Goal: Task Accomplishment & Management: Manage account settings

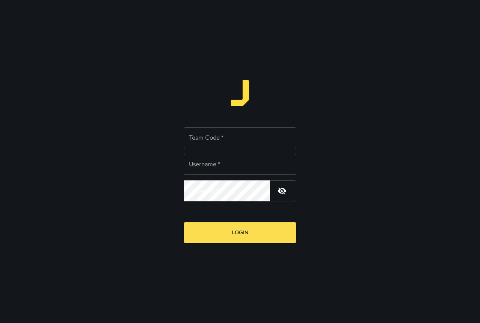
click at [219, 143] on input "Team Code   *" at bounding box center [240, 137] width 112 height 21
type input "****"
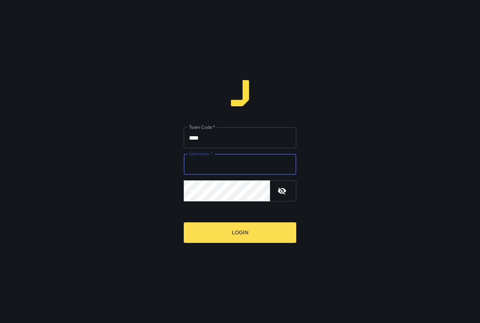
click at [229, 162] on input "Username   *" at bounding box center [240, 164] width 112 height 21
type input "*******"
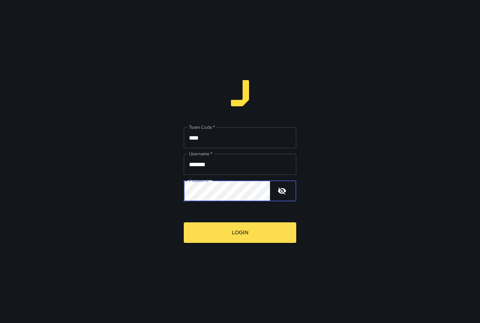
click at [184, 223] on button "Login" at bounding box center [240, 233] width 112 height 21
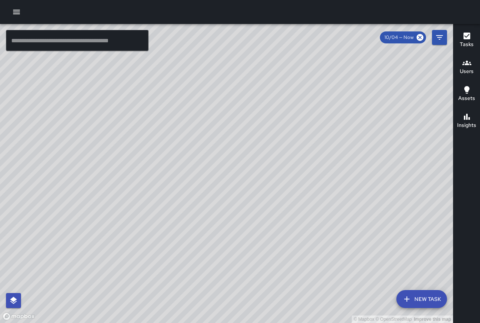
drag, startPoint x: 268, startPoint y: 157, endPoint x: 277, endPoint y: 254, distance: 97.8
click at [277, 256] on div "© Mapbox © OpenStreetMap Improve this map" at bounding box center [226, 173] width 453 height 299
drag, startPoint x: 342, startPoint y: 227, endPoint x: 232, endPoint y: 110, distance: 160.6
click at [221, 96] on div "© Mapbox © OpenStreetMap Improve this map" at bounding box center [226, 173] width 453 height 299
drag, startPoint x: 274, startPoint y: 156, endPoint x: 247, endPoint y: 72, distance: 88.4
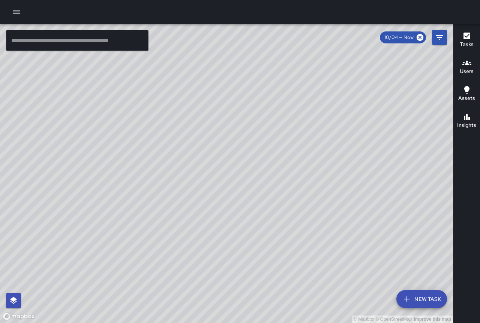
click at [247, 72] on div "© Mapbox © OpenStreetMap Improve this map" at bounding box center [226, 173] width 453 height 299
drag, startPoint x: 300, startPoint y: 204, endPoint x: 229, endPoint y: 82, distance: 141.7
click at [227, 81] on div "© Mapbox © OpenStreetMap Improve this map" at bounding box center [226, 173] width 453 height 299
drag, startPoint x: 305, startPoint y: 218, endPoint x: 304, endPoint y: 142, distance: 76.1
click at [304, 142] on div "© Mapbox © OpenStreetMap Improve this map" at bounding box center [226, 173] width 453 height 299
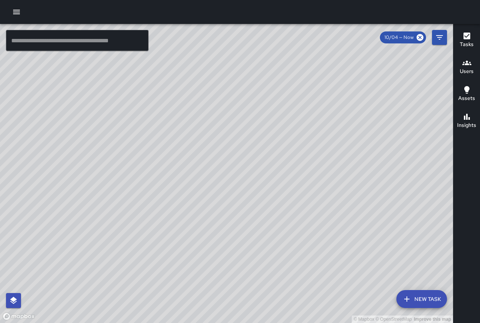
drag, startPoint x: 185, startPoint y: 248, endPoint x: 223, endPoint y: 147, distance: 108.5
click at [223, 147] on div "© Mapbox © OpenStreetMap Improve this map" at bounding box center [226, 173] width 453 height 299
drag, startPoint x: 300, startPoint y: 88, endPoint x: 265, endPoint y: 206, distance: 123.3
click at [265, 206] on div "© Mapbox © OpenStreetMap Improve this map" at bounding box center [226, 173] width 453 height 299
drag, startPoint x: 228, startPoint y: 83, endPoint x: 228, endPoint y: 131, distance: 48.3
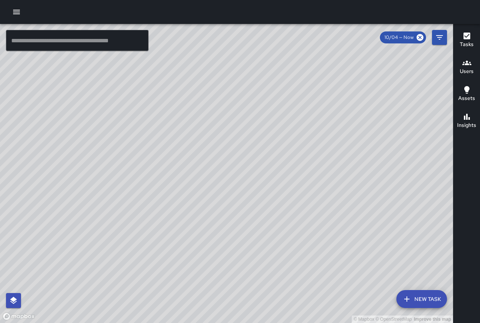
click at [228, 131] on div "© Mapbox © OpenStreetMap Improve this map" at bounding box center [226, 173] width 453 height 299
drag, startPoint x: 250, startPoint y: 100, endPoint x: 250, endPoint y: 114, distance: 13.9
click at [250, 114] on div "© Mapbox © OpenStreetMap Improve this map" at bounding box center [226, 173] width 453 height 299
drag, startPoint x: 379, startPoint y: 192, endPoint x: 330, endPoint y: 155, distance: 61.0
click at [330, 155] on div "© Mapbox © OpenStreetMap Improve this map" at bounding box center [226, 173] width 453 height 299
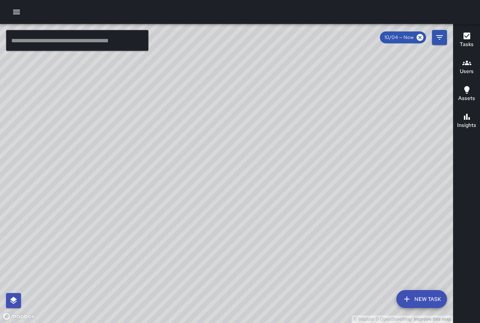
drag, startPoint x: 263, startPoint y: 200, endPoint x: 149, endPoint y: 171, distance: 117.1
click at [149, 171] on div "© Mapbox © OpenStreetMap Improve this map" at bounding box center [226, 173] width 453 height 299
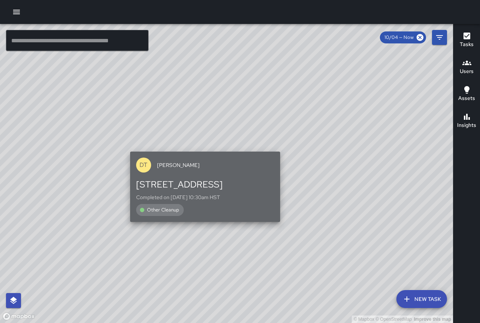
drag, startPoint x: 245, startPoint y: 202, endPoint x: 220, endPoint y: 81, distance: 123.6
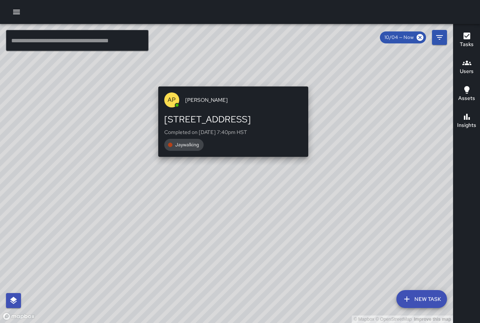
drag, startPoint x: 325, startPoint y: 182, endPoint x: 313, endPoint y: 80, distance: 103.4
click at [313, 80] on div "© Mapbox © OpenStreetMap Improve this map AP [PERSON_NAME] [STREET_ADDRESS] Com…" at bounding box center [226, 173] width 453 height 299
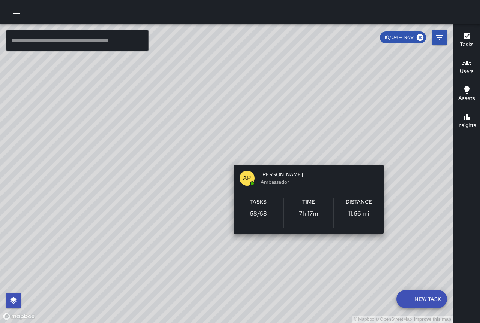
click at [381, 153] on div "© Mapbox © OpenStreetMap Improve this map AP [PERSON_NAME] Ambassador Tasks 68 …" at bounding box center [226, 173] width 453 height 299
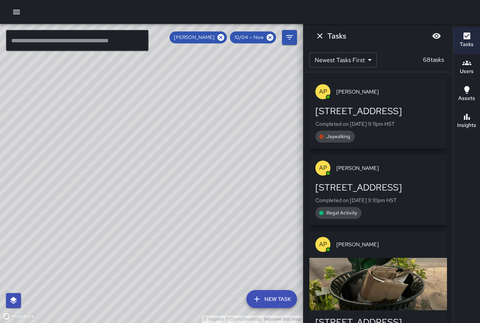
drag, startPoint x: 191, startPoint y: 121, endPoint x: 253, endPoint y: 254, distance: 147.0
click at [253, 254] on div "© Mapbox © OpenStreetMap Improve this map" at bounding box center [151, 173] width 303 height 299
drag, startPoint x: 133, startPoint y: 138, endPoint x: 216, endPoint y: 244, distance: 135.1
click at [216, 244] on div "© Mapbox © OpenStreetMap Improve this map" at bounding box center [151, 173] width 303 height 299
drag, startPoint x: 155, startPoint y: 182, endPoint x: 65, endPoint y: 74, distance: 140.5
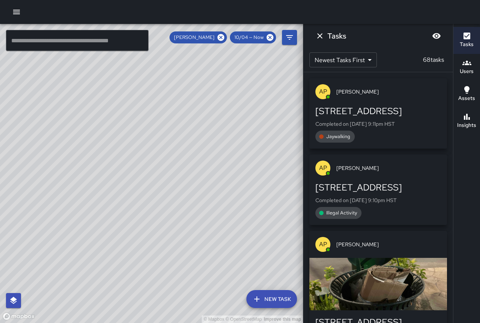
click at [65, 74] on div "© Mapbox © OpenStreetMap Improve this map" at bounding box center [151, 173] width 303 height 299
drag, startPoint x: 156, startPoint y: 159, endPoint x: 77, endPoint y: 103, distance: 96.5
click at [77, 103] on div "© Mapbox © OpenStreetMap Improve this map" at bounding box center [151, 173] width 303 height 299
drag, startPoint x: 143, startPoint y: 164, endPoint x: 80, endPoint y: 109, distance: 83.4
click at [80, 109] on div "© Mapbox © OpenStreetMap Improve this map" at bounding box center [151, 173] width 303 height 299
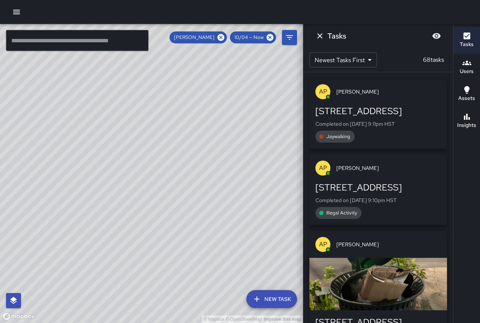
drag, startPoint x: 169, startPoint y: 186, endPoint x: 78, endPoint y: 111, distance: 117.6
click at [58, 78] on div "© Mapbox © OpenStreetMap Improve this map" at bounding box center [151, 173] width 303 height 299
drag, startPoint x: 120, startPoint y: 155, endPoint x: 31, endPoint y: 60, distance: 130.2
click at [25, 51] on div "© Mapbox © OpenStreetMap Improve this map ​ New Task [PERSON_NAME] 10/04 — Now …" at bounding box center [151, 173] width 303 height 299
drag, startPoint x: 107, startPoint y: 136, endPoint x: 42, endPoint y: 45, distance: 112.3
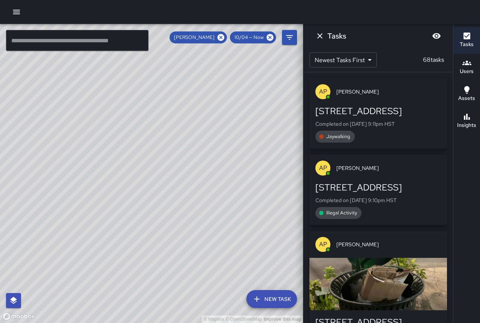
click at [42, 45] on div "© Mapbox © OpenStreetMap Improve this map ​ New Task [PERSON_NAME] 10/04 — Now …" at bounding box center [151, 173] width 303 height 299
drag, startPoint x: 93, startPoint y: 104, endPoint x: 45, endPoint y: 27, distance: 90.6
click at [45, 27] on div "© Mapbox © OpenStreetMap Improve this map" at bounding box center [151, 173] width 303 height 299
drag, startPoint x: 116, startPoint y: 121, endPoint x: 47, endPoint y: 43, distance: 104.3
click at [47, 43] on div "© Mapbox © OpenStreetMap Improve this map ​ New Task [PERSON_NAME] 10/04 — Now …" at bounding box center [151, 173] width 303 height 299
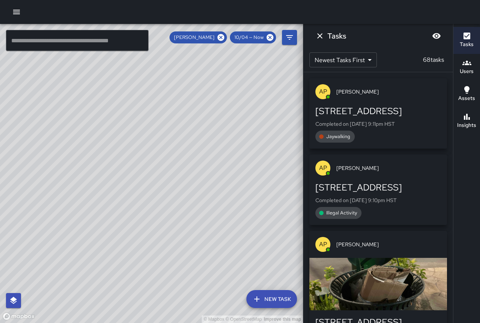
drag, startPoint x: 129, startPoint y: 123, endPoint x: 195, endPoint y: 149, distance: 71.0
click at [195, 149] on div "© Mapbox © OpenStreetMap Improve this map" at bounding box center [151, 173] width 303 height 299
drag, startPoint x: 173, startPoint y: 200, endPoint x: 232, endPoint y: 287, distance: 105.3
click at [237, 298] on div "© Mapbox © OpenStreetMap Improve this map" at bounding box center [151, 173] width 303 height 299
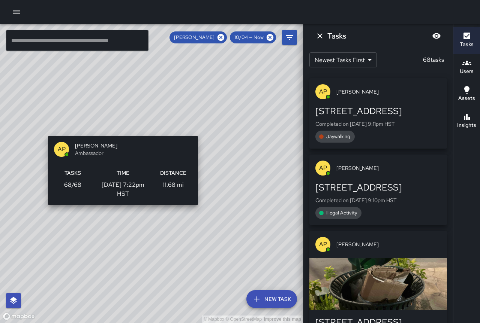
drag, startPoint x: 218, startPoint y: 145, endPoint x: 190, endPoint y: 120, distance: 38.0
click at [190, 120] on div "© Mapbox © OpenStreetMap Improve this map AP [PERSON_NAME] Ambassador Tasks 68 …" at bounding box center [151, 173] width 303 height 299
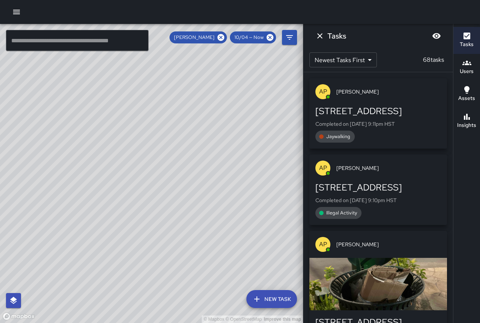
drag, startPoint x: 188, startPoint y: 169, endPoint x: 166, endPoint y: 89, distance: 82.6
click at [166, 89] on div "© Mapbox © OpenStreetMap Improve this map" at bounding box center [151, 173] width 303 height 299
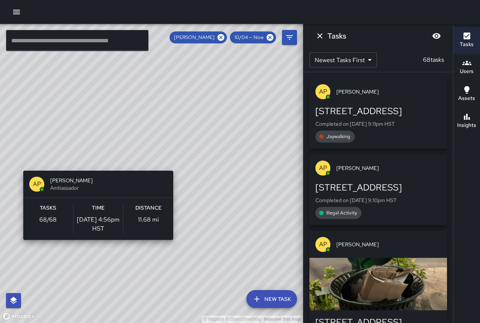
drag, startPoint x: 224, startPoint y: 202, endPoint x: 151, endPoint y: 148, distance: 91.3
click at [160, 153] on div "© Mapbox © OpenStreetMap Improve this map AP [PERSON_NAME] Ambassador Tasks 68 …" at bounding box center [151, 173] width 303 height 299
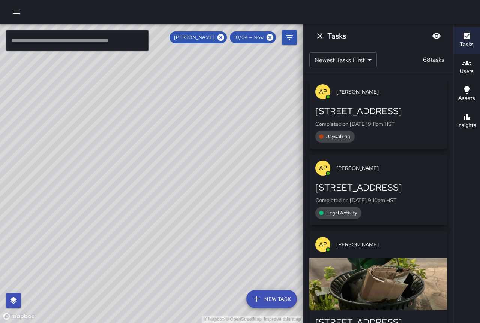
drag, startPoint x: 278, startPoint y: 225, endPoint x: 189, endPoint y: 178, distance: 100.4
click at [189, 178] on div "© Mapbox © OpenStreetMap Improve this map" at bounding box center [151, 173] width 303 height 299
drag, startPoint x: 218, startPoint y: 239, endPoint x: 252, endPoint y: 295, distance: 65.2
click at [255, 303] on div "© Mapbox © OpenStreetMap Improve this map ​ New Task [PERSON_NAME] 10/04 — Now …" at bounding box center [151, 173] width 303 height 299
drag, startPoint x: 217, startPoint y: 206, endPoint x: 281, endPoint y: 259, distance: 83.8
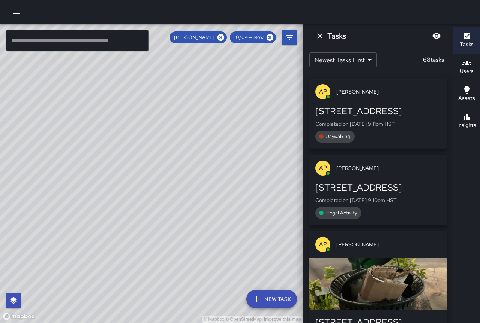
click at [281, 259] on div "© Mapbox © OpenStreetMap Improve this map" at bounding box center [151, 173] width 303 height 299
drag, startPoint x: 185, startPoint y: 148, endPoint x: 229, endPoint y: 223, distance: 86.3
click at [229, 223] on div "© Mapbox © OpenStreetMap Improve this map" at bounding box center [151, 173] width 303 height 299
drag, startPoint x: 154, startPoint y: 181, endPoint x: 196, endPoint y: 187, distance: 43.2
click at [197, 187] on div "© Mapbox © OpenStreetMap Improve this map" at bounding box center [151, 173] width 303 height 299
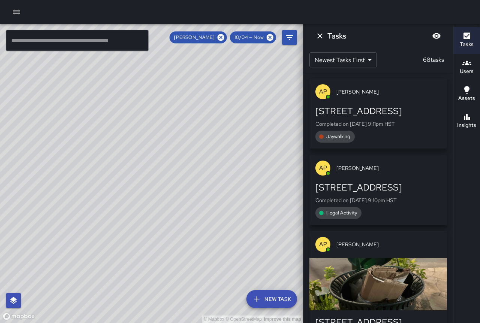
drag, startPoint x: 164, startPoint y: 135, endPoint x: 227, endPoint y: 225, distance: 110.1
click at [227, 225] on div "© Mapbox © OpenStreetMap Improve this map" at bounding box center [151, 173] width 303 height 299
drag, startPoint x: 164, startPoint y: 163, endPoint x: 160, endPoint y: 151, distance: 12.9
click at [160, 151] on div "© Mapbox © OpenStreetMap Improve this map" at bounding box center [151, 173] width 303 height 299
drag, startPoint x: 86, startPoint y: 132, endPoint x: 118, endPoint y: 203, distance: 78.8
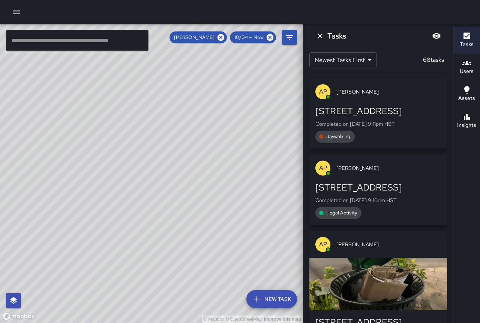
click at [118, 203] on div "© Mapbox © OpenStreetMap Improve this map" at bounding box center [151, 173] width 303 height 299
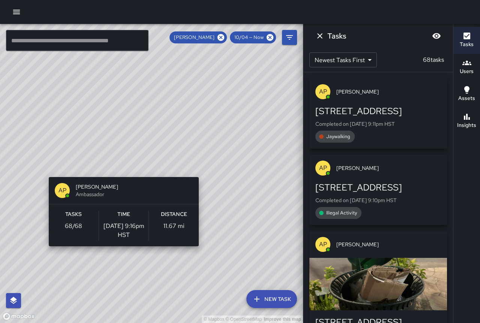
drag, startPoint x: 176, startPoint y: 214, endPoint x: 101, endPoint y: 153, distance: 97.3
click at [100, 152] on div "© Mapbox © OpenStreetMap Improve this map AP [PERSON_NAME] Ambassador Tasks 68 …" at bounding box center [151, 173] width 303 height 299
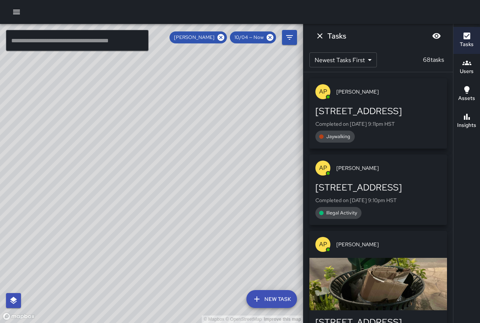
drag, startPoint x: 224, startPoint y: 279, endPoint x: 146, endPoint y: 158, distance: 144.1
click at [146, 157] on div "© Mapbox © OpenStreetMap Improve this map AP [PERSON_NAME] Ambassador Tasks 68 …" at bounding box center [151, 173] width 303 height 299
drag, startPoint x: 129, startPoint y: 158, endPoint x: 173, endPoint y: 209, distance: 67.4
click at [173, 209] on div "© Mapbox © OpenStreetMap Improve this map" at bounding box center [151, 173] width 303 height 299
drag, startPoint x: 248, startPoint y: 208, endPoint x: 69, endPoint y: 75, distance: 222.3
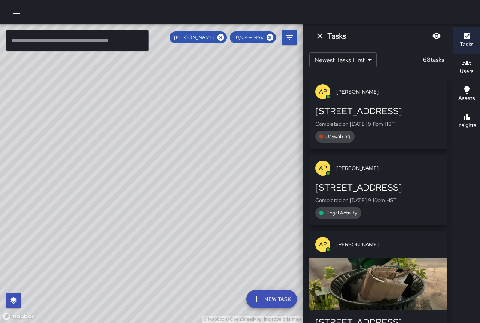
click at [67, 73] on div "© Mapbox © OpenStreetMap Improve this map" at bounding box center [151, 173] width 303 height 299
drag, startPoint x: 212, startPoint y: 209, endPoint x: 154, endPoint y: 160, distance: 76.3
click at [154, 160] on div "© Mapbox © OpenStreetMap Improve this map" at bounding box center [151, 173] width 303 height 299
drag, startPoint x: 140, startPoint y: 120, endPoint x: 242, endPoint y: 228, distance: 148.4
click at [247, 266] on div "© Mapbox © OpenStreetMap Improve this map" at bounding box center [151, 173] width 303 height 299
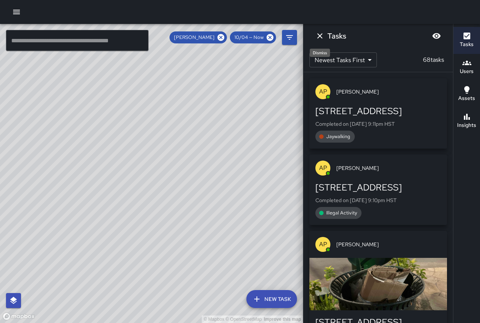
click at [319, 36] on icon "Dismiss" at bounding box center [319, 35] width 5 height 5
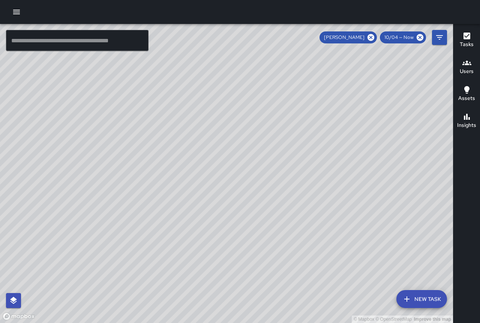
drag, startPoint x: 141, startPoint y: 167, endPoint x: 176, endPoint y: 244, distance: 84.7
click at [176, 244] on div "© Mapbox © OpenStreetMap Improve this map" at bounding box center [226, 173] width 453 height 299
click at [371, 37] on icon at bounding box center [370, 37] width 7 height 7
drag, startPoint x: 79, startPoint y: 189, endPoint x: 160, endPoint y: 222, distance: 87.5
click at [160, 222] on div "© Mapbox © OpenStreetMap Improve this map" at bounding box center [226, 173] width 453 height 299
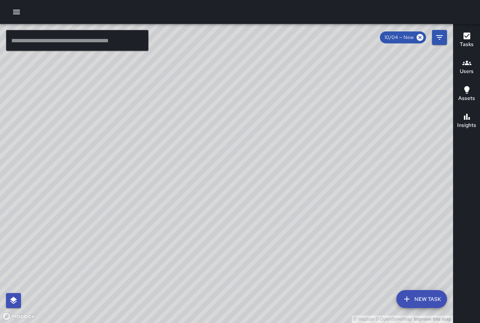
drag, startPoint x: 153, startPoint y: 156, endPoint x: 188, endPoint y: 232, distance: 83.5
click at [188, 232] on div "© Mapbox © OpenStreetMap Improve this map" at bounding box center [226, 173] width 453 height 299
drag, startPoint x: 217, startPoint y: 211, endPoint x: 175, endPoint y: 192, distance: 45.8
click at [175, 192] on div "© Mapbox © OpenStreetMap Improve this map" at bounding box center [226, 173] width 453 height 299
drag, startPoint x: 232, startPoint y: 255, endPoint x: 203, endPoint y: 209, distance: 53.7
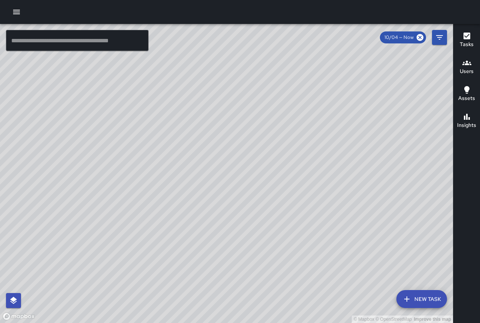
click at [203, 209] on div "© Mapbox © OpenStreetMap Improve this map" at bounding box center [226, 173] width 453 height 299
drag, startPoint x: 235, startPoint y: 260, endPoint x: 179, endPoint y: 199, distance: 82.2
click at [179, 198] on div "© Mapbox © OpenStreetMap Improve this map" at bounding box center [226, 173] width 453 height 299
drag, startPoint x: 200, startPoint y: 235, endPoint x: 197, endPoint y: 212, distance: 23.4
click at [197, 212] on div "© Mapbox © OpenStreetMap Improve this map" at bounding box center [226, 173] width 453 height 299
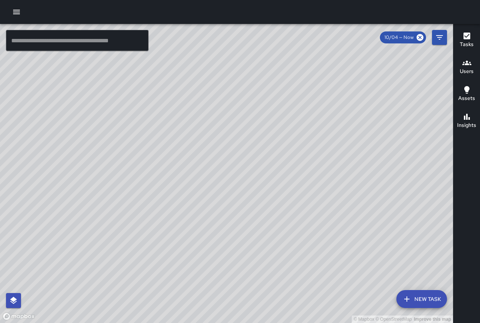
drag, startPoint x: 187, startPoint y: 211, endPoint x: 310, endPoint y: 304, distance: 154.4
click at [310, 304] on div "© Mapbox © OpenStreetMap Improve this map" at bounding box center [226, 173] width 453 height 299
drag, startPoint x: 197, startPoint y: 202, endPoint x: 239, endPoint y: 282, distance: 90.2
click at [245, 295] on div "© Mapbox © OpenStreetMap Improve this map" at bounding box center [226, 173] width 453 height 299
drag, startPoint x: 148, startPoint y: 153, endPoint x: 163, endPoint y: 211, distance: 59.7
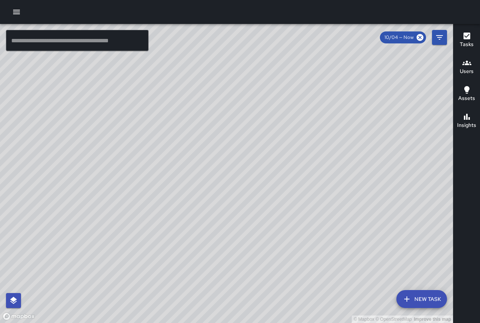
click at [163, 211] on div "© Mapbox © OpenStreetMap Improve this map" at bounding box center [226, 173] width 453 height 299
drag, startPoint x: 209, startPoint y: 248, endPoint x: 199, endPoint y: 151, distance: 97.6
click at [199, 151] on div "© Mapbox © OpenStreetMap Improve this map" at bounding box center [226, 173] width 453 height 299
drag, startPoint x: 230, startPoint y: 209, endPoint x: 200, endPoint y: 184, distance: 38.6
click at [193, 182] on div "© Mapbox © OpenStreetMap Improve this map" at bounding box center [226, 173] width 453 height 299
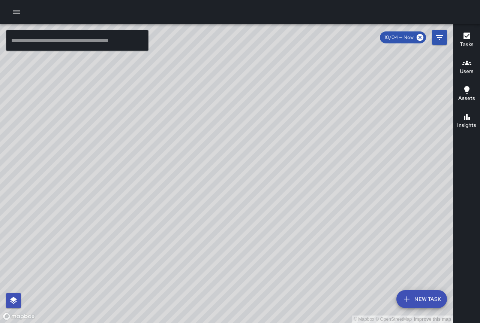
drag, startPoint x: 243, startPoint y: 185, endPoint x: 232, endPoint y: 183, distance: 11.5
click at [232, 183] on div "© Mapbox © OpenStreetMap Improve this map" at bounding box center [226, 173] width 453 height 299
drag, startPoint x: 252, startPoint y: 165, endPoint x: 186, endPoint y: 120, distance: 79.7
click at [186, 120] on div "© Mapbox © OpenStreetMap Improve this map" at bounding box center [226, 173] width 453 height 299
drag, startPoint x: 265, startPoint y: 236, endPoint x: 235, endPoint y: 169, distance: 73.6
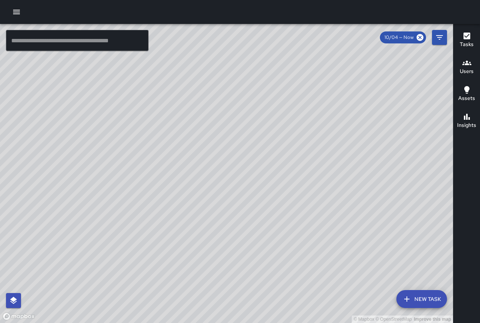
click at [235, 169] on div "© Mapbox © OpenStreetMap Improve this map" at bounding box center [226, 173] width 453 height 299
drag, startPoint x: 268, startPoint y: 215, endPoint x: 199, endPoint y: 117, distance: 120.4
click at [199, 117] on div "© Mapbox © OpenStreetMap Improve this map" at bounding box center [226, 173] width 453 height 299
drag, startPoint x: 220, startPoint y: 152, endPoint x: 205, endPoint y: 215, distance: 64.4
click at [205, 215] on div "© Mapbox © OpenStreetMap Improve this map" at bounding box center [226, 173] width 453 height 299
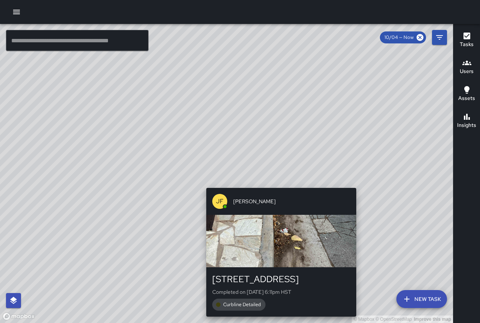
drag, startPoint x: 245, startPoint y: 220, endPoint x: 284, endPoint y: 178, distance: 57.5
click at [284, 178] on div "© Mapbox © OpenStreetMap Improve this map [PERSON_NAME] [STREET_ADDRESS] Comple…" at bounding box center [226, 173] width 453 height 299
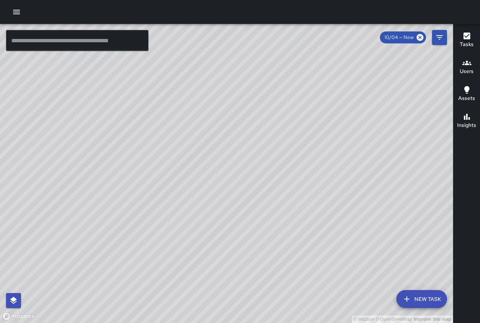
click at [158, 304] on div "© Mapbox © OpenStreetMap Improve this map" at bounding box center [226, 173] width 453 height 299
drag, startPoint x: 318, startPoint y: 221, endPoint x: 302, endPoint y: 218, distance: 17.0
click at [302, 218] on div "© Mapbox © OpenStreetMap Improve this map" at bounding box center [226, 173] width 453 height 299
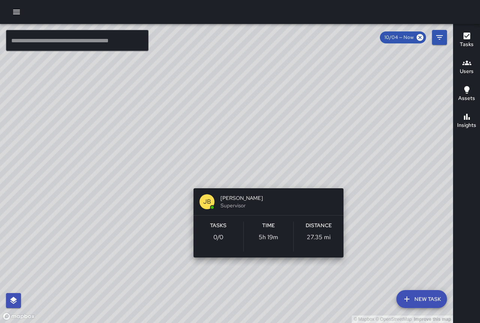
click at [345, 176] on div "© Mapbox © OpenStreetMap Improve this map [PERSON_NAME] Supervisor Tasks 0 / 0 …" at bounding box center [226, 173] width 453 height 299
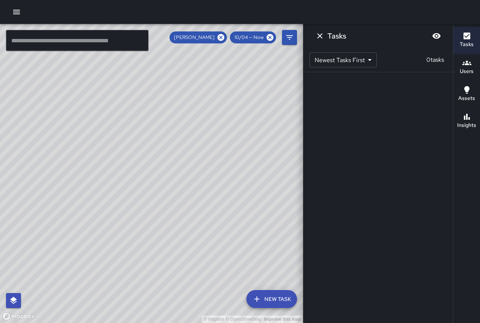
drag, startPoint x: 255, startPoint y: 125, endPoint x: 152, endPoint y: 96, distance: 106.8
click at [139, 90] on div "© Mapbox © OpenStreetMap Improve this map" at bounding box center [151, 173] width 303 height 299
drag, startPoint x: 188, startPoint y: 124, endPoint x: 135, endPoint y: 146, distance: 57.6
click at [135, 146] on div "© Mapbox © OpenStreetMap Improve this map" at bounding box center [151, 173] width 303 height 299
drag, startPoint x: 179, startPoint y: 172, endPoint x: 166, endPoint y: 202, distance: 32.7
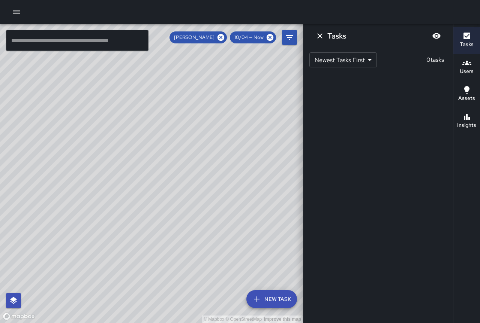
click at [166, 202] on div "© Mapbox © OpenStreetMap Improve this map" at bounding box center [151, 173] width 303 height 299
drag, startPoint x: 196, startPoint y: 249, endPoint x: 188, endPoint y: 106, distance: 142.6
click at [188, 106] on div "© Mapbox © OpenStreetMap Improve this map" at bounding box center [151, 173] width 303 height 299
drag, startPoint x: 187, startPoint y: 130, endPoint x: 172, endPoint y: 111, distance: 25.3
click at [172, 111] on div "© Mapbox © OpenStreetMap Improve this map" at bounding box center [151, 173] width 303 height 299
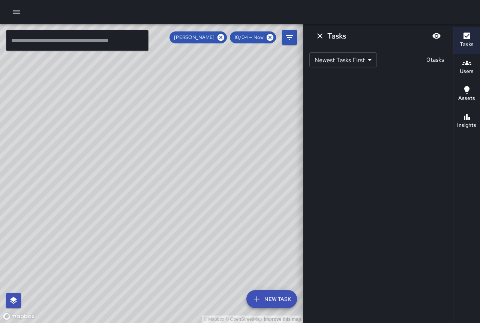
drag, startPoint x: 197, startPoint y: 161, endPoint x: 143, endPoint y: 43, distance: 129.3
click at [143, 37] on div "© Mapbox © OpenStreetMap Improve this map ​ New Task [PERSON_NAME] 10/04 — Now …" at bounding box center [151, 173] width 303 height 299
drag, startPoint x: 187, startPoint y: 167, endPoint x: 167, endPoint y: 111, distance: 59.5
click at [159, 96] on div "© Mapbox © OpenStreetMap Improve this map" at bounding box center [151, 173] width 303 height 299
drag, startPoint x: 227, startPoint y: 160, endPoint x: 157, endPoint y: 196, distance: 79.3
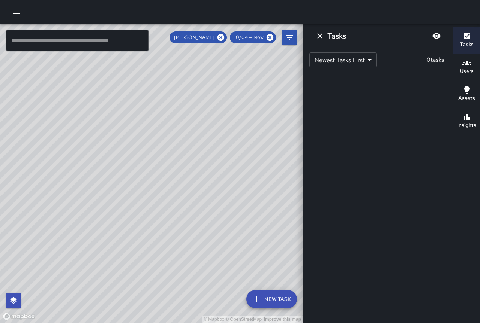
click at [157, 196] on div "© Mapbox © OpenStreetMap Improve this map" at bounding box center [151, 173] width 303 height 299
drag, startPoint x: 204, startPoint y: 180, endPoint x: 123, endPoint y: 194, distance: 82.8
click at [123, 194] on div "© Mapbox © OpenStreetMap Improve this map" at bounding box center [151, 173] width 303 height 299
drag, startPoint x: 199, startPoint y: 147, endPoint x: 146, endPoint y: 187, distance: 66.0
click at [146, 187] on div "© Mapbox © OpenStreetMap Improve this map" at bounding box center [151, 173] width 303 height 299
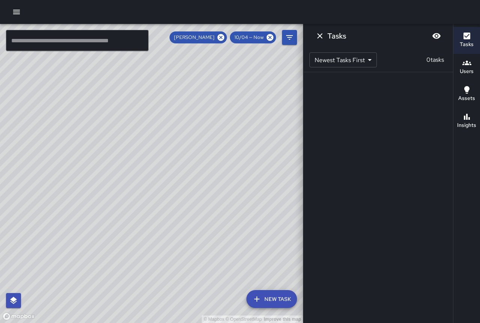
drag, startPoint x: 145, startPoint y: 146, endPoint x: 193, endPoint y: 224, distance: 90.9
click at [193, 224] on div "© Mapbox © OpenStreetMap Improve this map" at bounding box center [151, 173] width 303 height 299
drag, startPoint x: 112, startPoint y: 73, endPoint x: 209, endPoint y: 152, distance: 125.3
click at [209, 152] on div "© Mapbox © OpenStreetMap Improve this map" at bounding box center [151, 173] width 303 height 299
drag, startPoint x: 98, startPoint y: 172, endPoint x: 165, endPoint y: 184, distance: 68.4
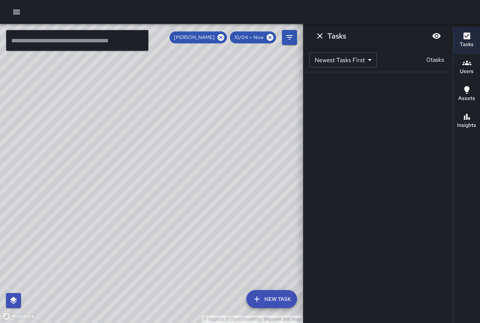
click at [165, 184] on div "© Mapbox © OpenStreetMap Improve this map" at bounding box center [151, 173] width 303 height 299
drag, startPoint x: 145, startPoint y: 177, endPoint x: 173, endPoint y: 182, distance: 28.7
click at [173, 182] on div "© Mapbox © OpenStreetMap Improve this map" at bounding box center [151, 173] width 303 height 299
drag, startPoint x: 101, startPoint y: 135, endPoint x: 157, endPoint y: 182, distance: 73.9
click at [158, 183] on div "© Mapbox © OpenStreetMap Improve this map" at bounding box center [151, 173] width 303 height 299
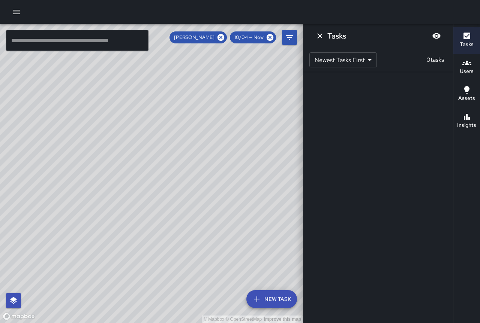
drag, startPoint x: 114, startPoint y: 124, endPoint x: 145, endPoint y: 173, distance: 57.7
click at [145, 173] on div "© Mapbox © OpenStreetMap Improve this map" at bounding box center [151, 173] width 303 height 299
drag, startPoint x: 124, startPoint y: 141, endPoint x: 142, endPoint y: 179, distance: 41.9
click at [142, 179] on div "© Mapbox © OpenStreetMap Improve this map" at bounding box center [151, 173] width 303 height 299
drag, startPoint x: 88, startPoint y: 176, endPoint x: 138, endPoint y: 176, distance: 49.5
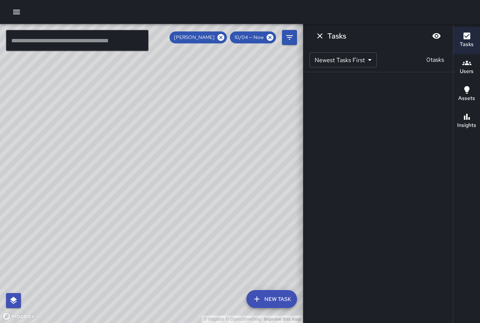
click at [138, 176] on div "© Mapbox © OpenStreetMap Improve this map" at bounding box center [151, 173] width 303 height 299
drag, startPoint x: 271, startPoint y: 184, endPoint x: 96, endPoint y: 178, distance: 175.1
click at [96, 178] on div "© Mapbox © OpenStreetMap Improve this map" at bounding box center [151, 173] width 303 height 299
drag, startPoint x: 227, startPoint y: 231, endPoint x: 122, endPoint y: 141, distance: 137.9
click at [122, 141] on div "© Mapbox © OpenStreetMap Improve this map" at bounding box center [151, 173] width 303 height 299
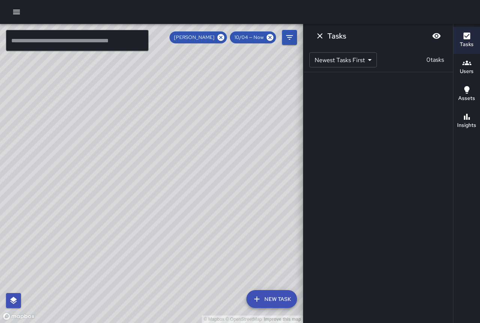
drag, startPoint x: 166, startPoint y: 220, endPoint x: 152, endPoint y: 105, distance: 116.3
click at [152, 105] on div "© Mapbox © OpenStreetMap Improve this map" at bounding box center [151, 173] width 303 height 299
drag, startPoint x: 192, startPoint y: 176, endPoint x: 120, endPoint y: 101, distance: 103.6
click at [120, 101] on div "© Mapbox © OpenStreetMap Improve this map" at bounding box center [151, 173] width 303 height 299
drag, startPoint x: 205, startPoint y: 165, endPoint x: 113, endPoint y: 138, distance: 95.6
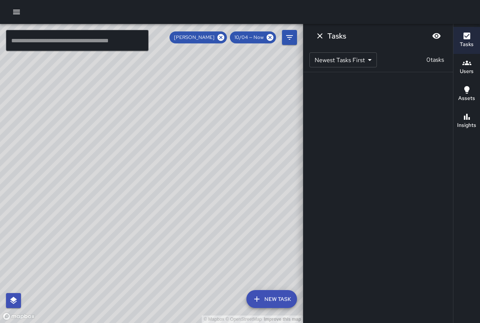
click at [113, 138] on div "© Mapbox © OpenStreetMap Improve this map" at bounding box center [151, 173] width 303 height 299
drag, startPoint x: 94, startPoint y: 133, endPoint x: 215, endPoint y: 213, distance: 145.0
click at [223, 216] on div "© Mapbox © OpenStreetMap Improve this map" at bounding box center [151, 173] width 303 height 299
drag, startPoint x: 58, startPoint y: 109, endPoint x: 170, endPoint y: 212, distance: 152.2
click at [170, 212] on div "© Mapbox © OpenStreetMap Improve this map" at bounding box center [151, 173] width 303 height 299
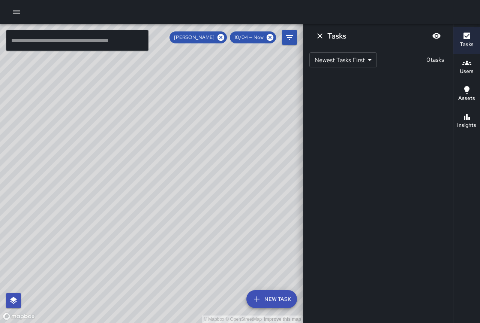
drag, startPoint x: 92, startPoint y: 113, endPoint x: 147, endPoint y: 205, distance: 107.1
click at [149, 208] on div "© Mapbox © OpenStreetMap Improve this map" at bounding box center [151, 173] width 303 height 299
drag, startPoint x: 117, startPoint y: 138, endPoint x: 160, endPoint y: 239, distance: 109.8
click at [160, 239] on div "© Mapbox © OpenStreetMap Improve this map" at bounding box center [151, 173] width 303 height 299
drag, startPoint x: 113, startPoint y: 165, endPoint x: 63, endPoint y: 106, distance: 77.1
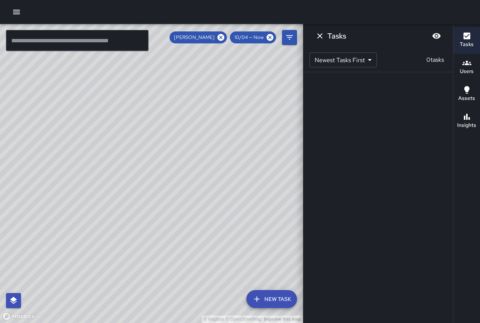
click at [63, 106] on div "© Mapbox © OpenStreetMap Improve this map" at bounding box center [151, 173] width 303 height 299
drag, startPoint x: 196, startPoint y: 242, endPoint x: 147, endPoint y: -3, distance: 250.3
click at [147, 0] on html "© Mapbox © OpenStreetMap Improve this map ​ New Task [PERSON_NAME] 10/04 — Now …" at bounding box center [240, 161] width 480 height 323
drag, startPoint x: 176, startPoint y: 106, endPoint x: 66, endPoint y: 115, distance: 111.2
click at [66, 115] on div "© Mapbox © OpenStreetMap Improve this map" at bounding box center [151, 173] width 303 height 299
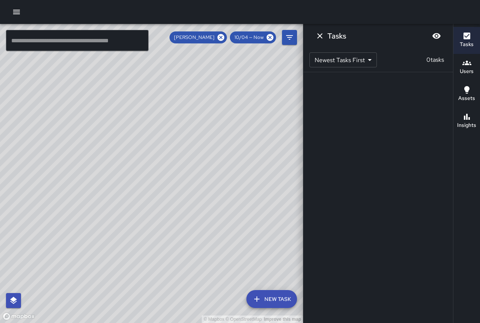
drag
click at [156, 217] on div "© Mapbox © OpenStreetMap Improve this map" at bounding box center [151, 173] width 303 height 299
click at [222, 39] on icon at bounding box center [220, 37] width 7 height 7
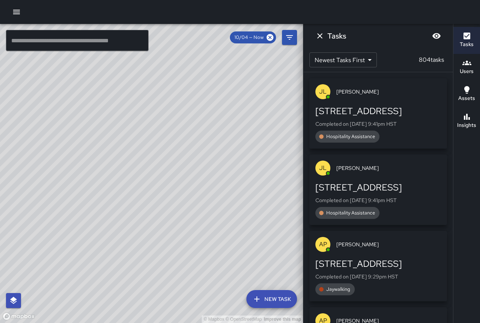
drag, startPoint x: 131, startPoint y: 176, endPoint x: 199, endPoint y: 228, distance: 85.7
click at [199, 228] on div "© Mapbox © OpenStreetMap Improve this map" at bounding box center [151, 173] width 303 height 299
click at [318, 35] on icon "Dismiss" at bounding box center [319, 35] width 9 height 9
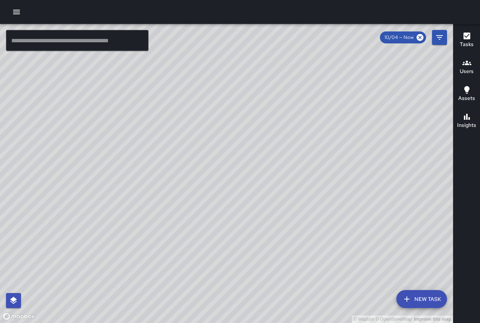
drag, startPoint x: 233, startPoint y: 189, endPoint x: 280, endPoint y: 104, distance: 96.4
click at [280, 104] on div "© Mapbox © OpenStreetMap Improve this map" at bounding box center [226, 173] width 453 height 299
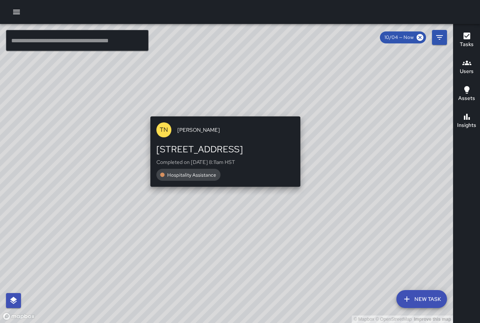
drag, startPoint x: 320, startPoint y: 209, endPoint x: 220, endPoint y: 110, distance: 141.2
click at [220, 110] on div "© Mapbox © OpenStreetMap Improve this map TN [PERSON_NAME] [STREET_ADDRESS] Com…" at bounding box center [226, 173] width 453 height 299
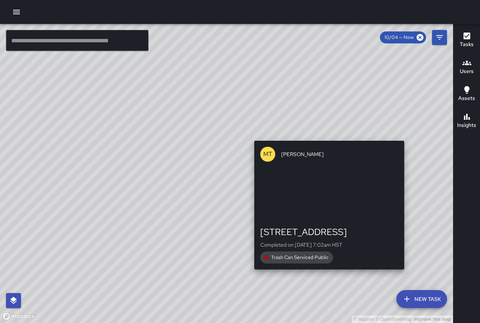
drag, startPoint x: 223, startPoint y: 102, endPoint x: 407, endPoint y: 275, distance: 252.1
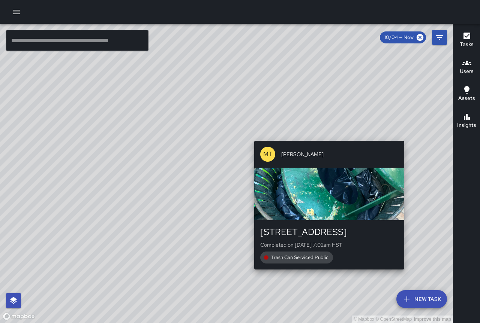
click at [409, 277] on div "© Mapbox © OpenStreetMap Improve this map MT [PERSON_NAME] [STREET_ADDRESS] Com…" at bounding box center [226, 173] width 453 height 299
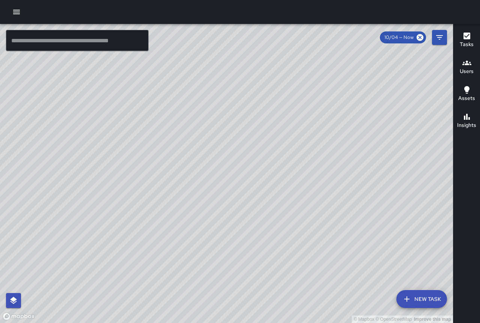
drag, startPoint x: 381, startPoint y: 216, endPoint x: 347, endPoint y: 201, distance: 37.2
click at [347, 201] on div "© Mapbox © OpenStreetMap Improve this map" at bounding box center [226, 173] width 453 height 299
drag, startPoint x: 351, startPoint y: 155, endPoint x: 297, endPoint y: 176, distance: 58.2
click at [297, 177] on div "© Mapbox © OpenStreetMap Improve this map" at bounding box center [226, 173] width 453 height 299
drag, startPoint x: 375, startPoint y: 230, endPoint x: 349, endPoint y: 196, distance: 42.7
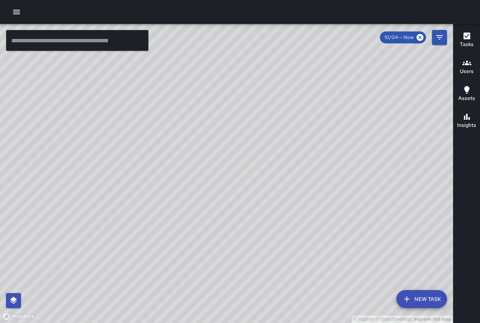
click at [356, 198] on div "© Mapbox © OpenStreetMap Improve this map" at bounding box center [226, 173] width 453 height 299
drag, startPoint x: 320, startPoint y: 155, endPoint x: 240, endPoint y: 171, distance: 81.7
click at [240, 171] on div "© Mapbox © OpenStreetMap Improve this map" at bounding box center [226, 173] width 453 height 299
drag, startPoint x: 225, startPoint y: 113, endPoint x: 239, endPoint y: 164, distance: 53.4
click at [239, 164] on div "© Mapbox © OpenStreetMap Improve this map" at bounding box center [226, 173] width 453 height 299
